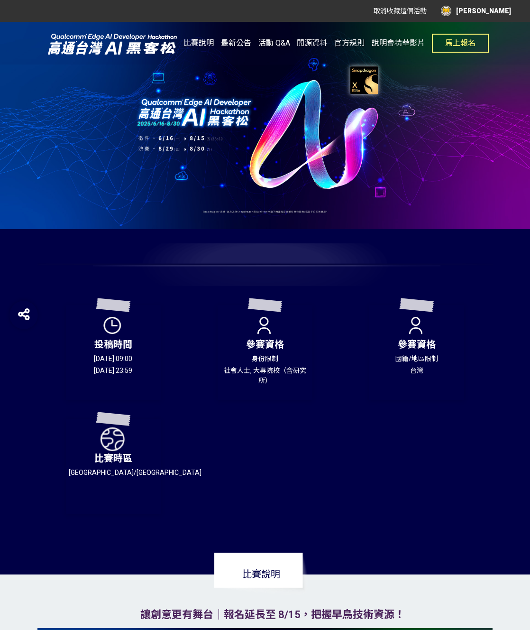
click at [263, 43] on span "活動 Q&A" at bounding box center [274, 42] width 32 height 9
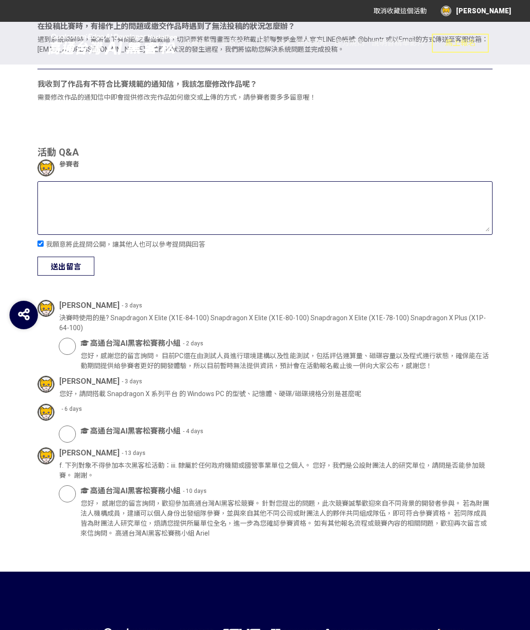
scroll to position [1105, 0]
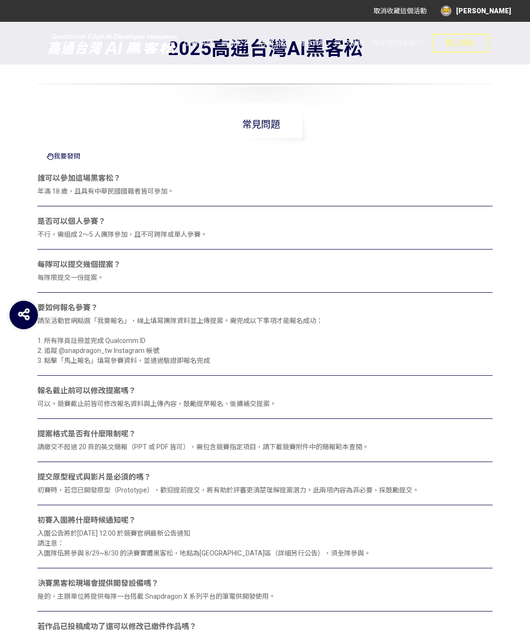
scroll to position [0, 0]
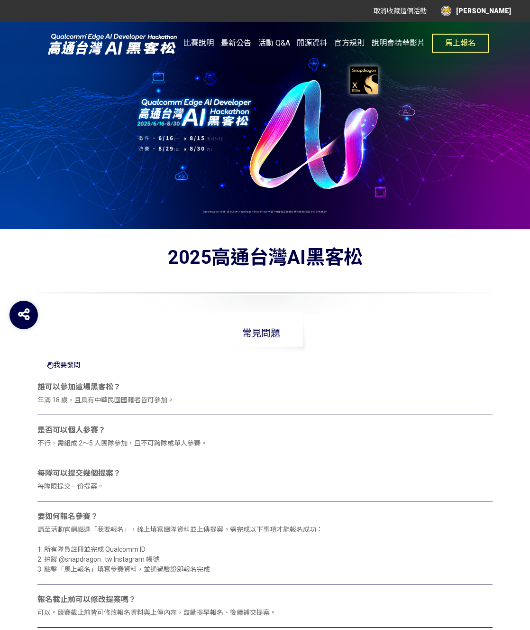
click at [117, 40] on img at bounding box center [112, 44] width 142 height 24
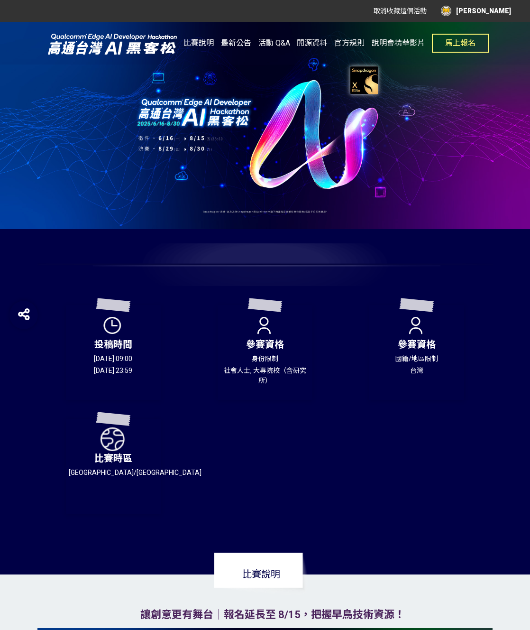
click at [222, 47] on span "最新公告" at bounding box center [236, 42] width 30 height 9
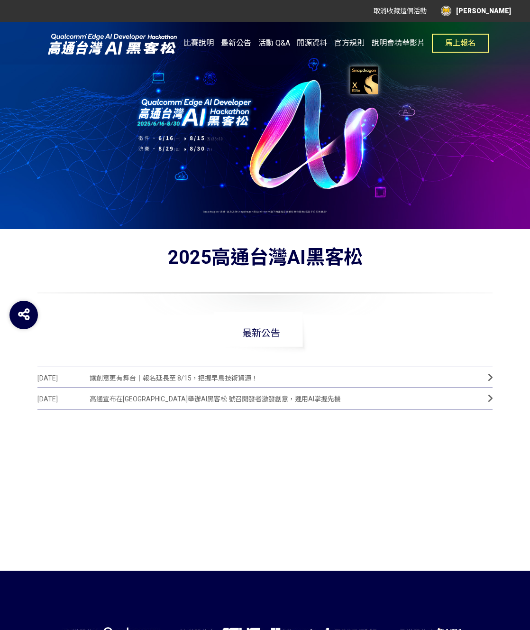
click at [214, 382] on span "讓創意更有舞台｜報名延長至 8/15，把握早鳥技術資源！" at bounding box center [282, 377] width 384 height 21
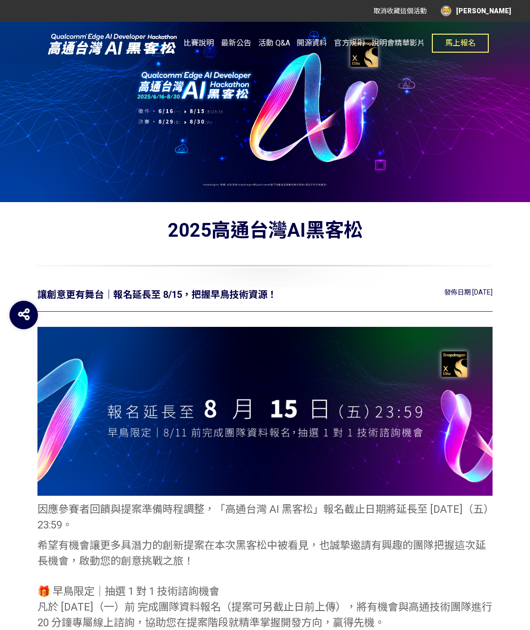
scroll to position [290, 0]
